Goal: Task Accomplishment & Management: Use online tool/utility

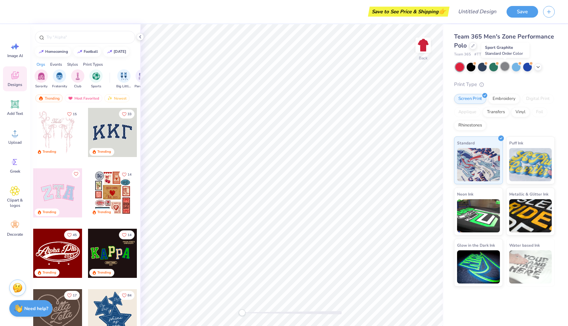
click at [507, 67] on div at bounding box center [505, 66] width 9 height 9
click at [500, 97] on div "Embroidery" at bounding box center [504, 98] width 32 height 10
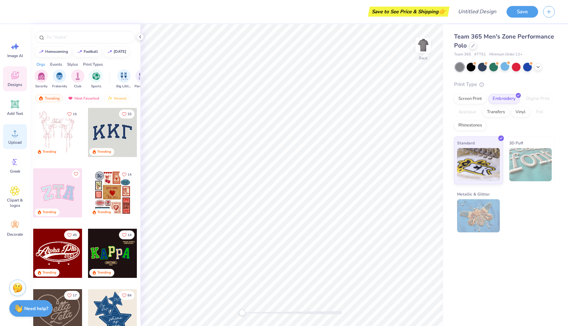
click at [18, 139] on div "Upload" at bounding box center [15, 136] width 24 height 25
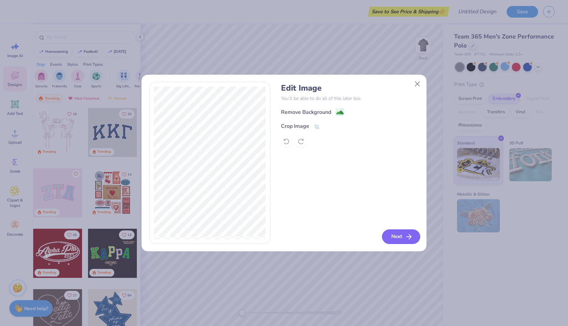
click at [395, 232] on button "Next" at bounding box center [401, 237] width 38 height 15
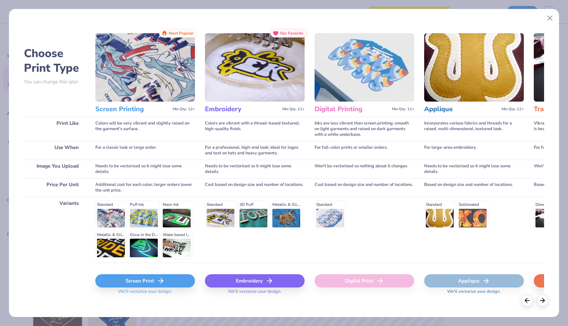
click at [228, 280] on div "Embroidery" at bounding box center [255, 280] width 100 height 13
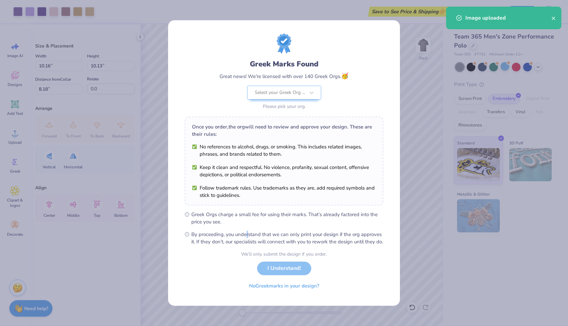
click at [248, 233] on form "Greek Marks Found Great news! We're licensed with over 140 Greek Orgs. 🥳 Select…" at bounding box center [284, 163] width 199 height 259
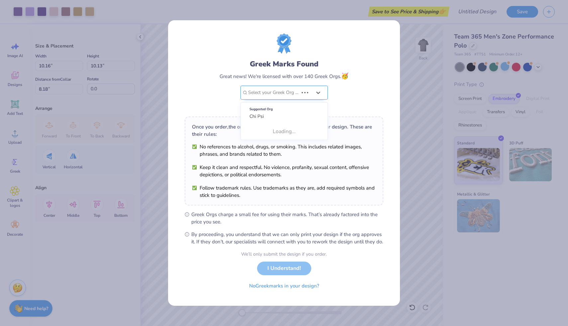
click at [298, 90] on div at bounding box center [273, 92] width 50 height 9
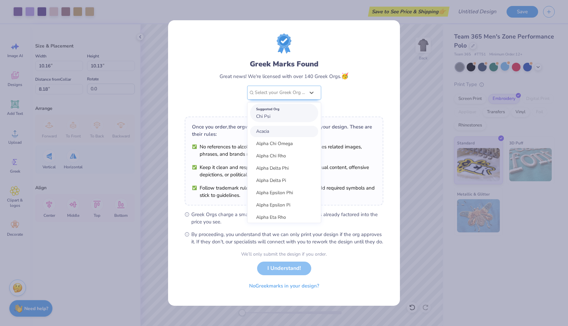
click at [282, 108] on div "Suggested Org" at bounding box center [284, 109] width 56 height 7
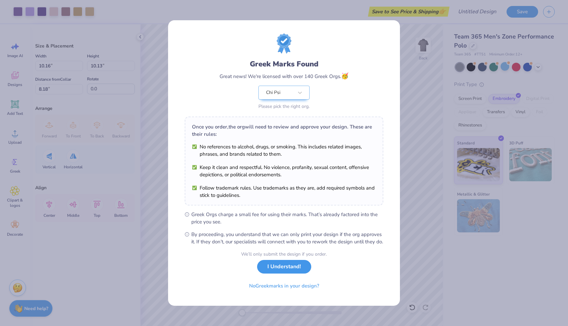
click at [278, 270] on button "I Understand!" at bounding box center [284, 267] width 54 height 14
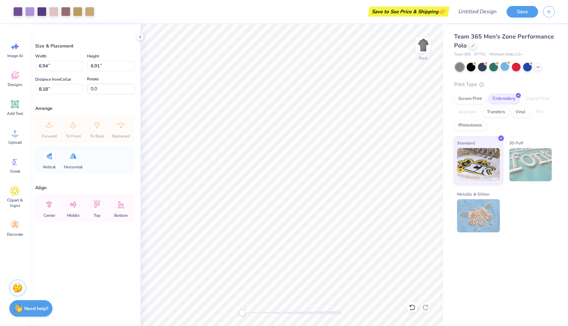
type input "6.94"
type input "6.91"
type input "3.58"
type input "3.57"
type input "3.99"
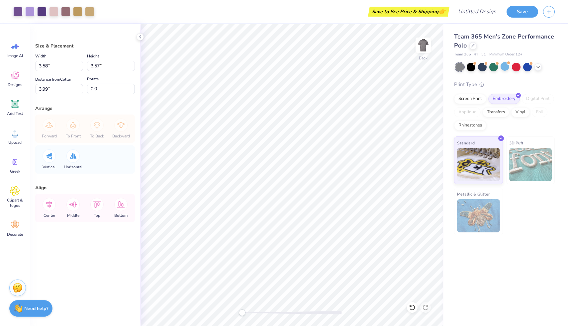
type input "3.24"
type input "3.23"
type input "3.00"
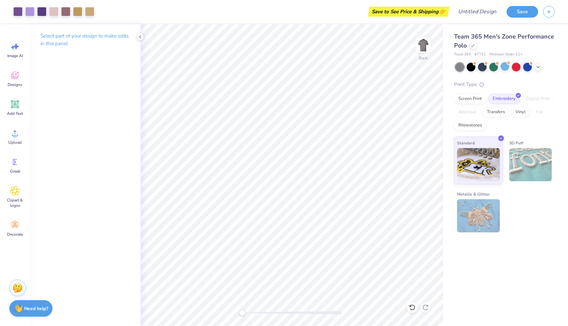
click at [407, 17] on div "Save to See Price & Shipping 👉" at bounding box center [273, 11] width 348 height 23
click at [407, 15] on div "Save to See Price & Shipping 👉" at bounding box center [409, 12] width 78 height 10
click at [462, 13] on input "Design Title" at bounding box center [468, 11] width 65 height 13
type input "Chi Psi Seal Polo"
click at [518, 9] on button "Save" at bounding box center [523, 11] width 32 height 12
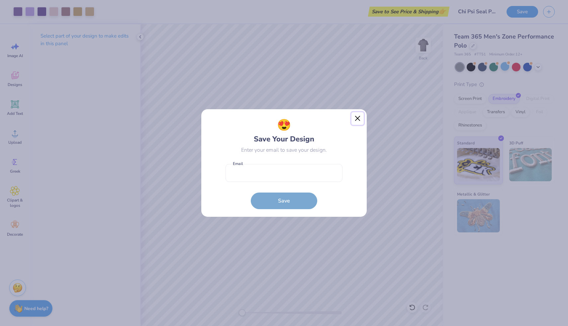
click at [359, 117] on button "Close" at bounding box center [357, 118] width 13 height 13
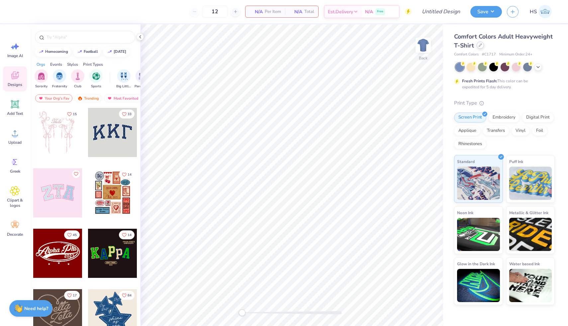
click at [482, 43] on div at bounding box center [480, 45] width 7 height 7
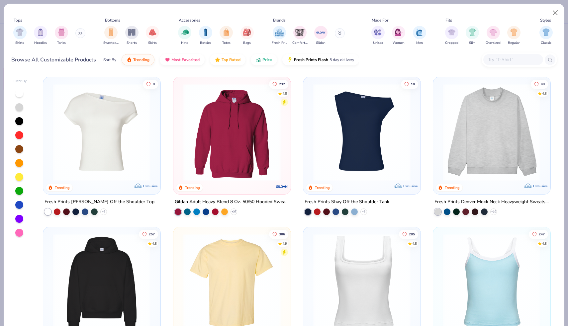
click at [504, 59] on input "text" at bounding box center [512, 60] width 51 height 8
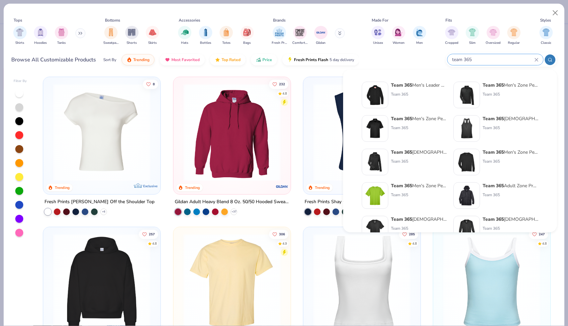
type input "team 365"
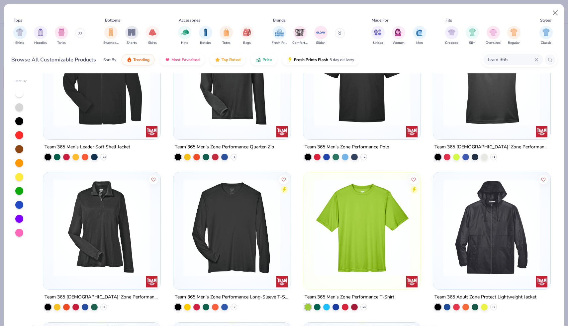
scroll to position [54, 0]
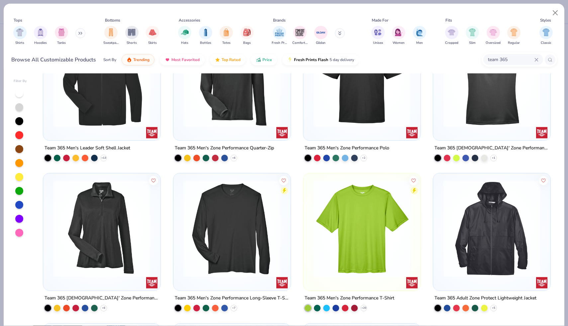
click at [365, 105] on img at bounding box center [362, 78] width 104 height 97
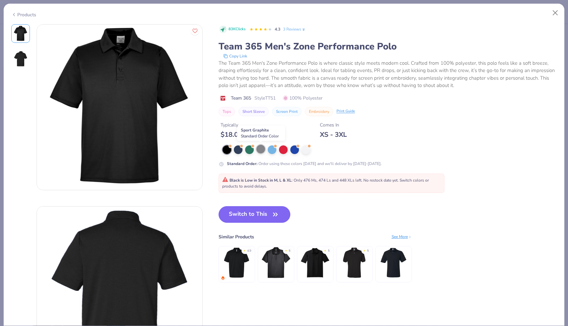
click at [262, 151] on div at bounding box center [260, 149] width 9 height 9
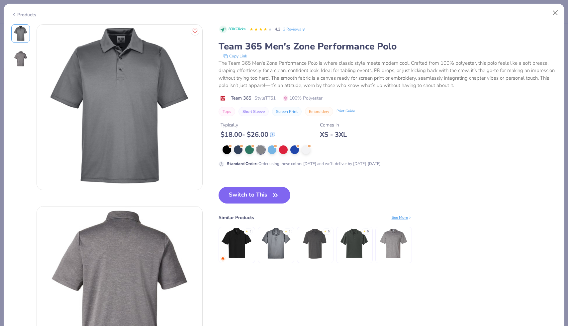
click at [261, 200] on button "Switch to This" at bounding box center [255, 195] width 72 height 17
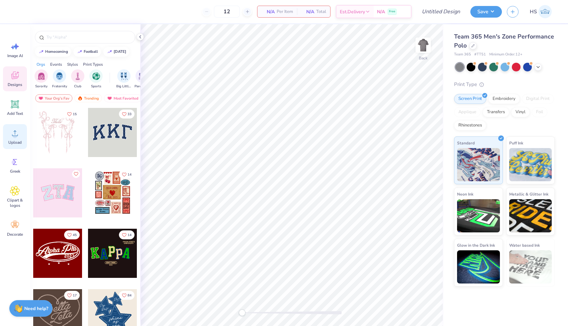
click at [17, 129] on icon at bounding box center [15, 133] width 10 height 10
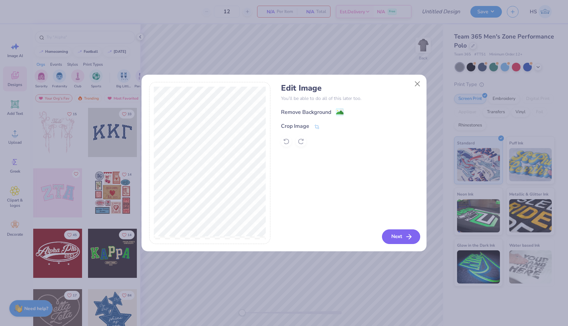
click at [406, 238] on icon "button" at bounding box center [409, 237] width 8 height 8
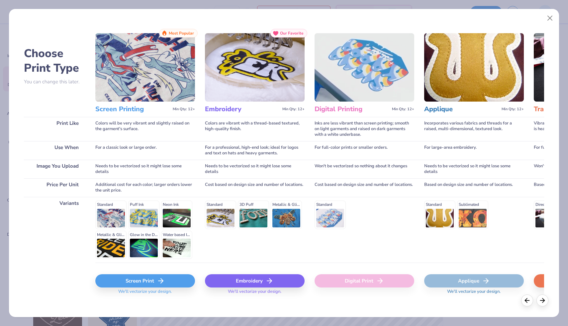
click at [257, 285] on div "Embroidery" at bounding box center [255, 280] width 100 height 13
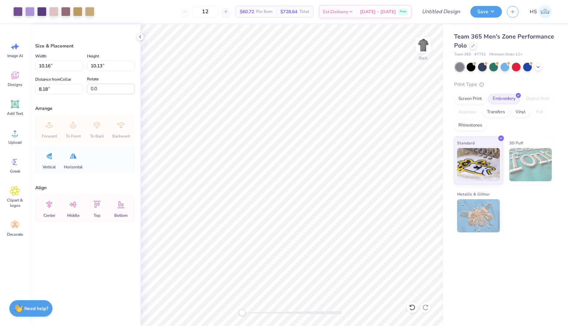
type input "3.39"
type input "3.38"
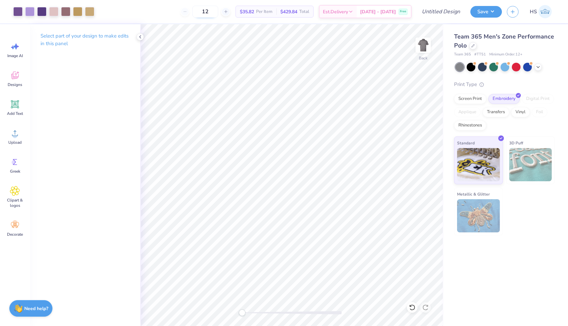
click at [218, 11] on input "12" at bounding box center [205, 12] width 26 height 12
type input "1"
type input "4"
type input "3"
type input "2"
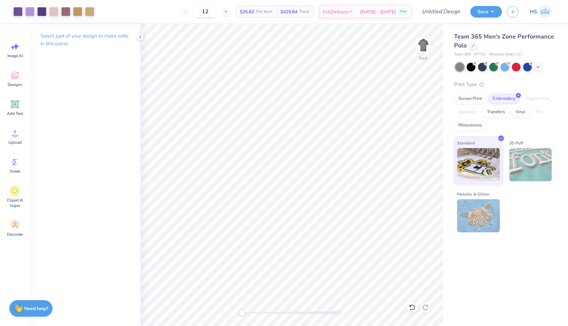
type input "1"
type input "2"
type input "1"
type input "8"
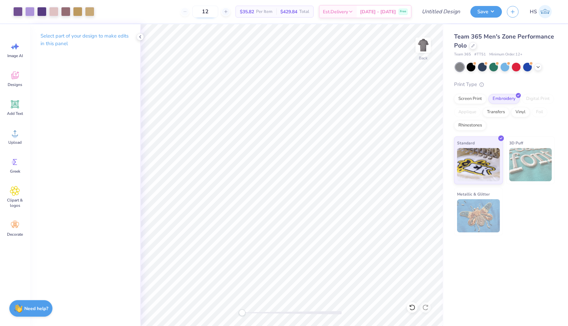
type input "1"
type input "24"
click at [442, 14] on input "Design Title" at bounding box center [432, 11] width 65 height 13
type input "Chi Psi Seal Polo"
click at [491, 13] on button "Save" at bounding box center [486, 11] width 32 height 12
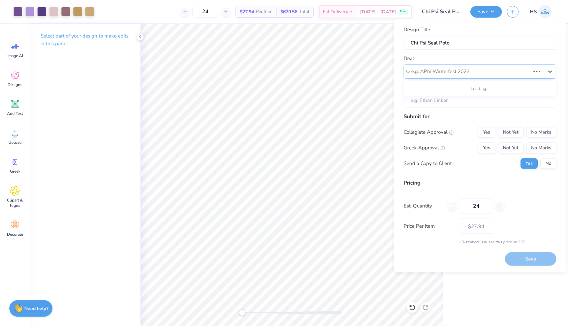
click at [445, 77] on div "e.g. APhi Winterfest 2023" at bounding box center [480, 71] width 153 height 14
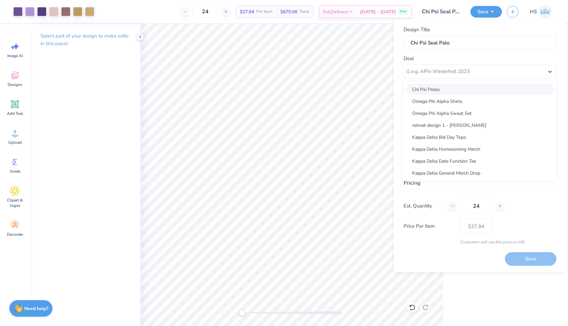
click at [441, 91] on div "Chi Psi Polos" at bounding box center [479, 89] width 147 height 11
type input "[PERSON_NAME]"
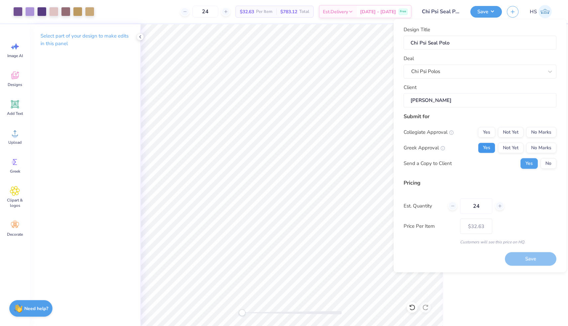
click at [483, 146] on button "Yes" at bounding box center [486, 148] width 17 height 11
click at [545, 131] on button "No Marks" at bounding box center [541, 132] width 30 height 11
click at [549, 162] on button "No" at bounding box center [548, 163] width 16 height 11
click at [528, 263] on button "Save" at bounding box center [530, 259] width 51 height 14
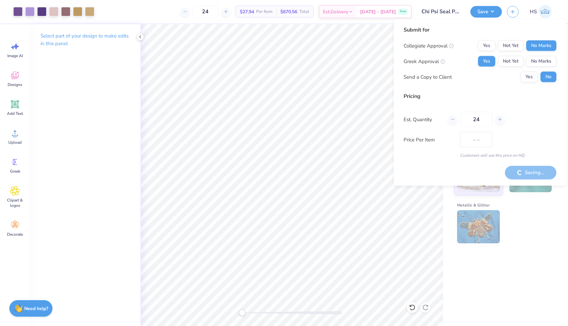
type input "$32.63"
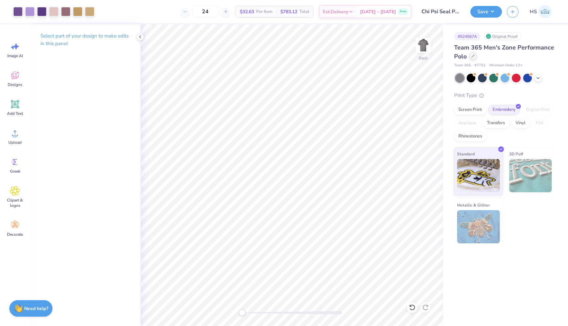
click at [473, 54] on div at bounding box center [472, 55] width 7 height 7
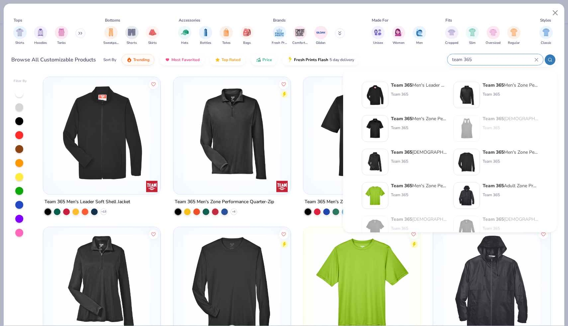
click at [516, 59] on input "team 365" at bounding box center [492, 60] width 83 height 8
click at [537, 59] on icon at bounding box center [536, 60] width 4 height 4
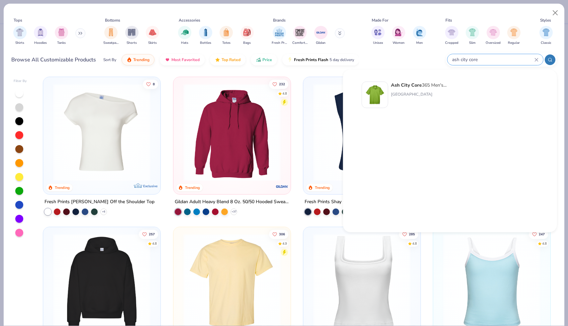
type input "ash city core"
click at [416, 84] on strong "Ash City Core" at bounding box center [406, 85] width 31 height 6
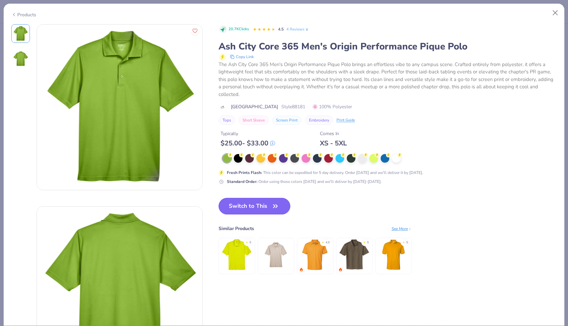
click at [246, 198] on button "Switch to This" at bounding box center [255, 206] width 72 height 17
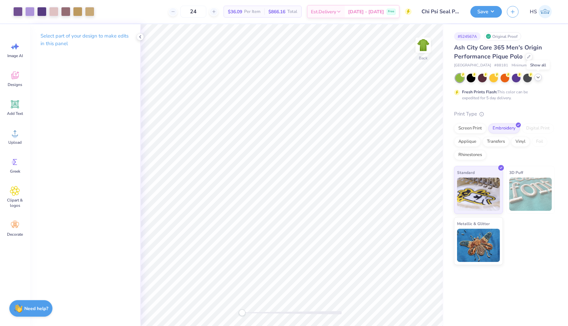
click at [535, 77] on icon at bounding box center [537, 77] width 5 height 5
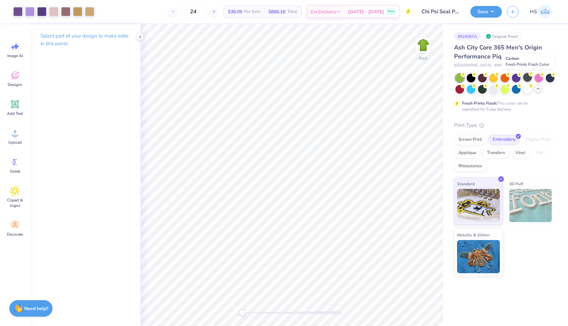
click at [527, 78] on div at bounding box center [527, 77] width 9 height 9
click at [549, 78] on div at bounding box center [550, 77] width 9 height 9
click at [484, 79] on div at bounding box center [482, 77] width 9 height 9
click at [525, 87] on div at bounding box center [527, 88] width 9 height 9
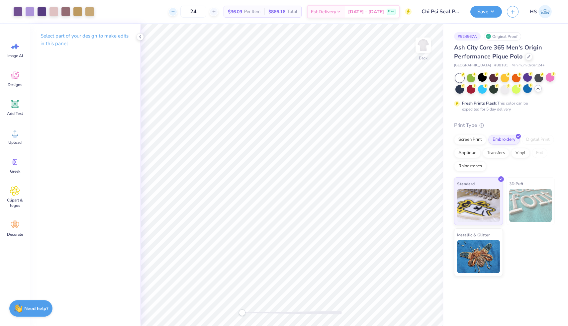
click at [175, 13] on icon at bounding box center [173, 11] width 5 height 5
click at [216, 12] on icon at bounding box center [214, 11] width 5 height 5
type input "24"
click at [481, 12] on button "Save" at bounding box center [486, 11] width 32 height 12
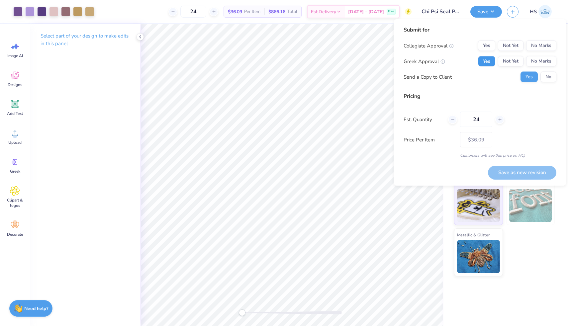
click at [489, 61] on button "Yes" at bounding box center [486, 61] width 17 height 11
click at [534, 45] on button "No Marks" at bounding box center [541, 46] width 30 height 11
click at [549, 75] on button "No" at bounding box center [548, 77] width 16 height 11
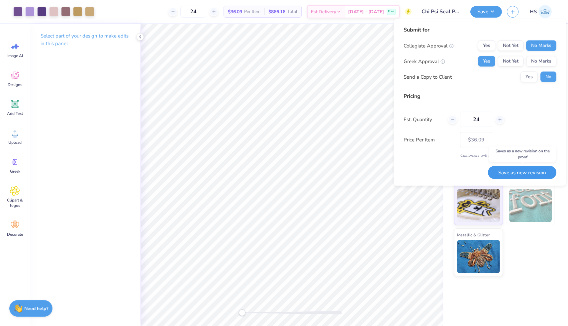
click at [527, 174] on button "Save as new revision" at bounding box center [522, 173] width 68 height 14
type input "$36.09"
